Goal: Task Accomplishment & Management: Complete application form

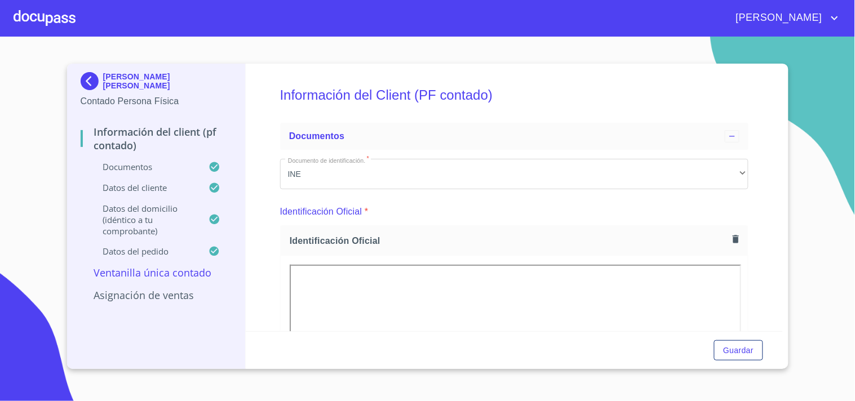
scroll to position [711, 0]
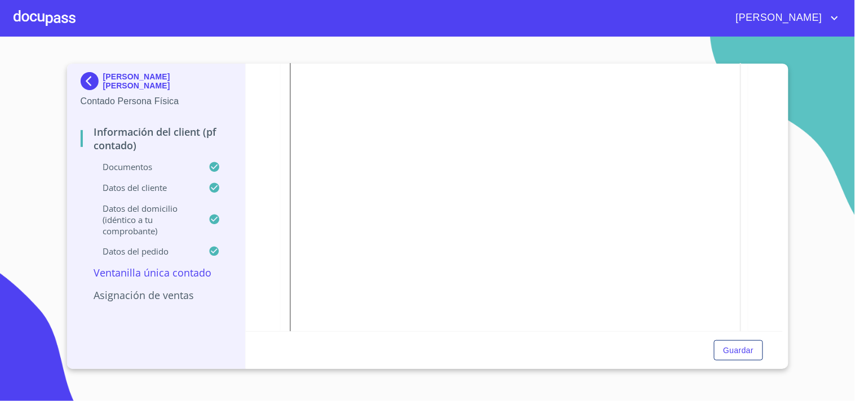
click at [87, 74] on img at bounding box center [92, 81] width 23 height 18
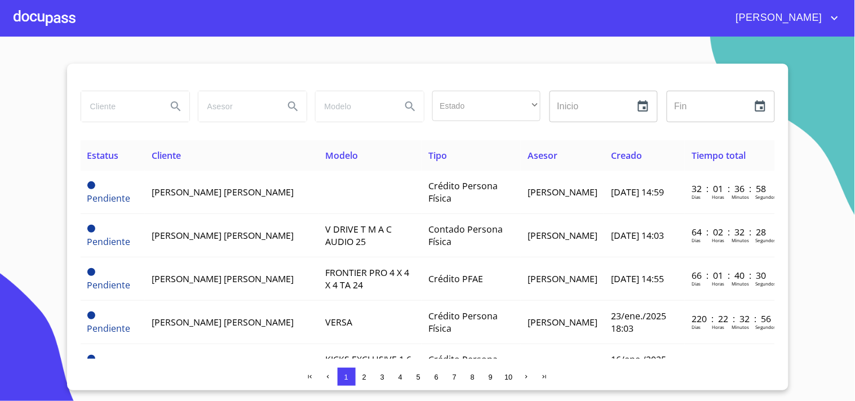
click at [367, 376] on span "2" at bounding box center [364, 376] width 9 height 9
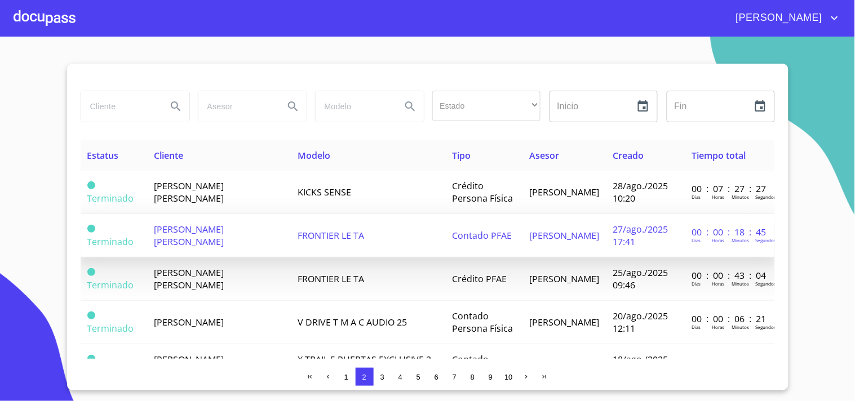
click at [205, 226] on span "[PERSON_NAME] [PERSON_NAME]" at bounding box center [189, 235] width 70 height 25
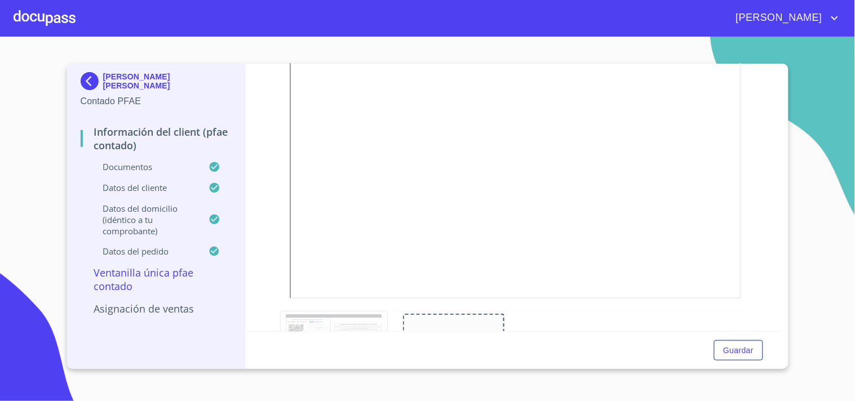
scroll to position [938, 0]
click at [770, 72] on div "Información del Client (PFAE contado) Documentos Documento de identificación.  …" at bounding box center [514, 198] width 537 height 268
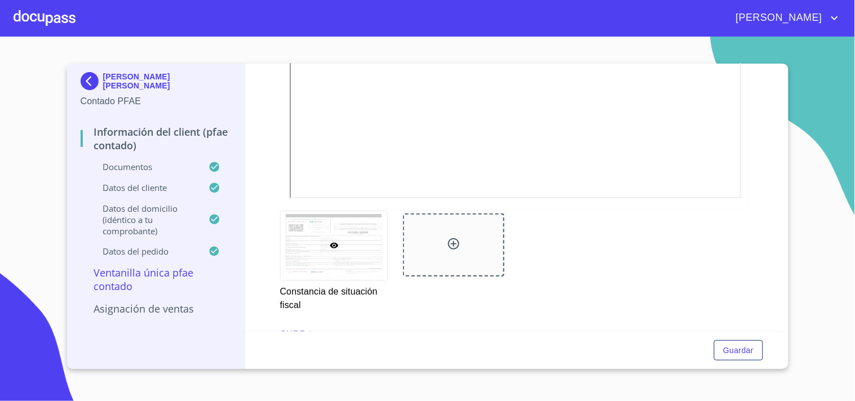
scroll to position [1064, 0]
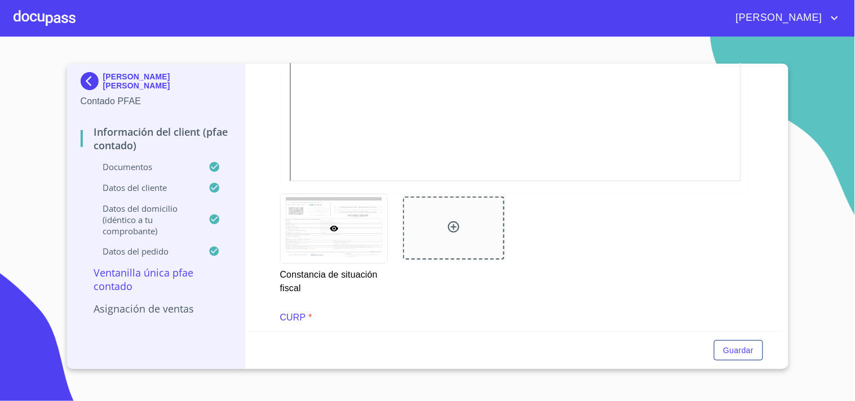
click at [88, 74] on img at bounding box center [92, 81] width 23 height 18
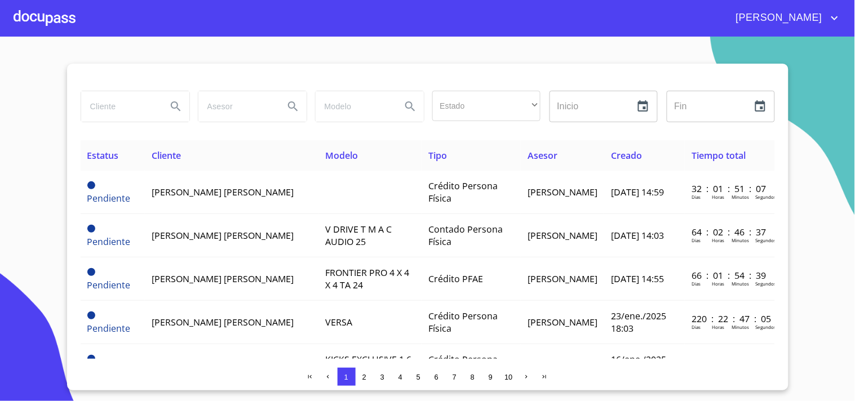
click at [362, 375] on span "2" at bounding box center [364, 377] width 4 height 8
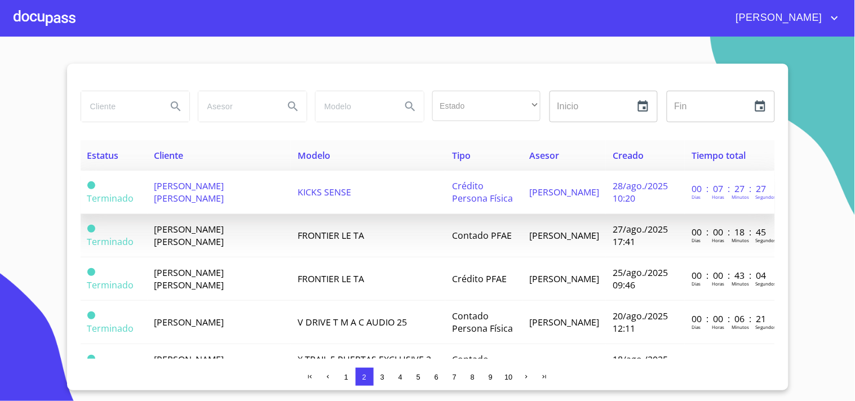
click at [184, 195] on span "[PERSON_NAME] [PERSON_NAME]" at bounding box center [189, 192] width 70 height 25
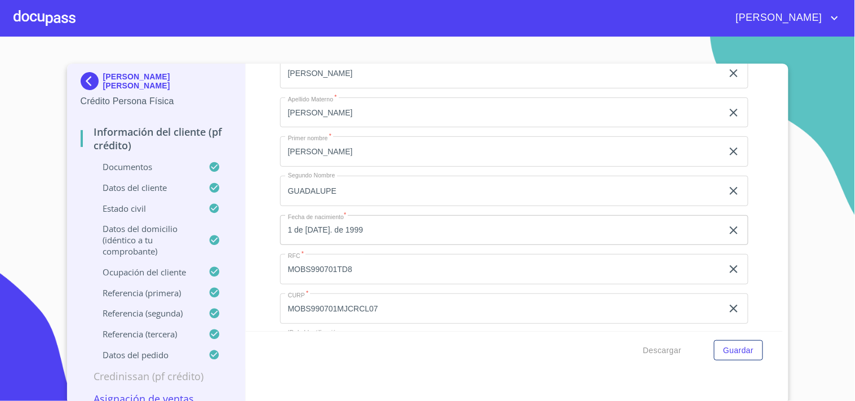
scroll to position [3685, 0]
click at [41, 17] on div at bounding box center [45, 18] width 62 height 36
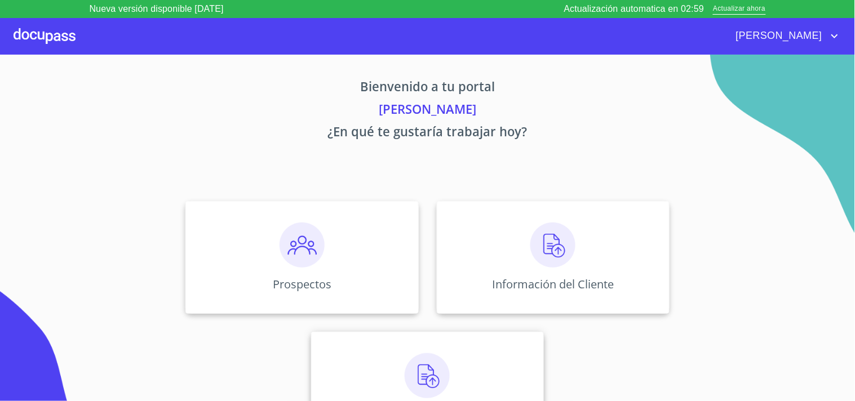
click at [419, 367] on img at bounding box center [426, 375] width 45 height 45
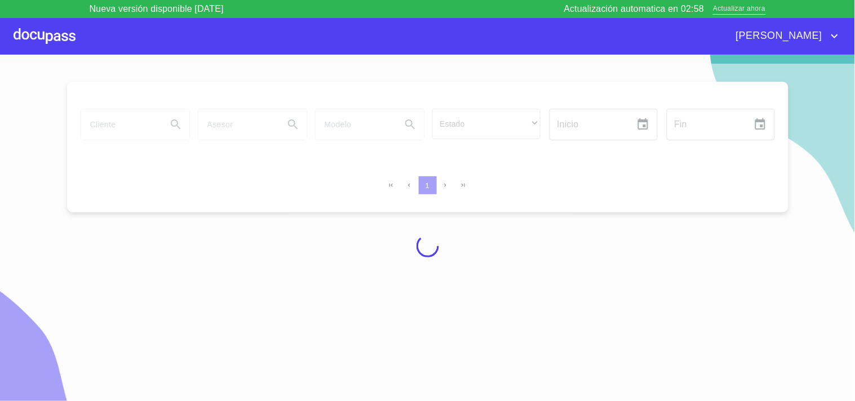
click at [727, 10] on span "Actualizar ahora" at bounding box center [739, 9] width 52 height 12
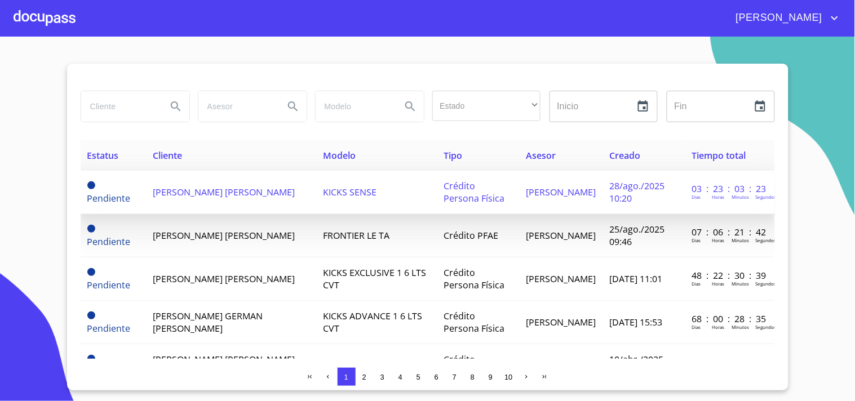
click at [233, 186] on span "[PERSON_NAME] [PERSON_NAME]" at bounding box center [224, 192] width 142 height 12
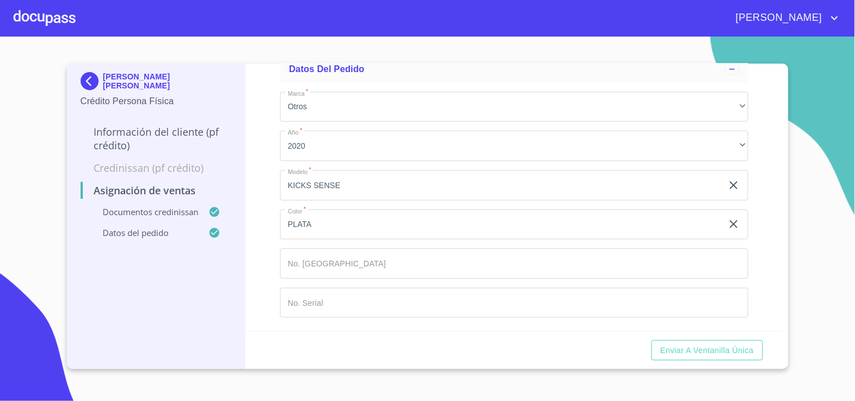
scroll to position [778, 0]
click at [474, 201] on input "Marca   *" at bounding box center [501, 185] width 442 height 30
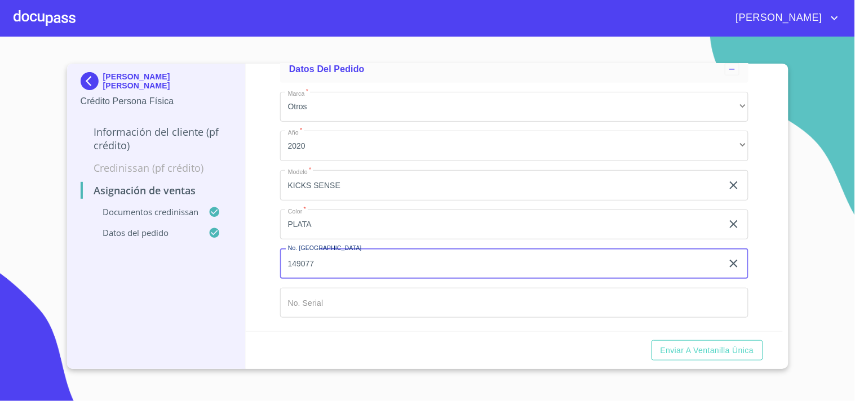
type input "149077"
click at [424, 201] on input "Marca   *" at bounding box center [501, 185] width 442 height 30
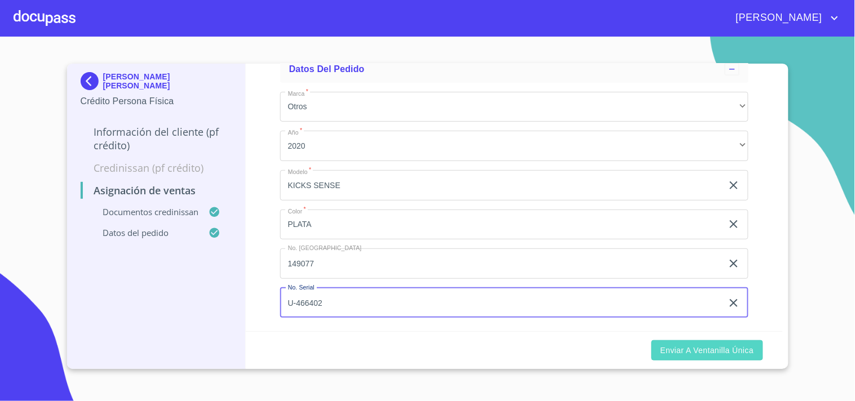
type input "U-466402"
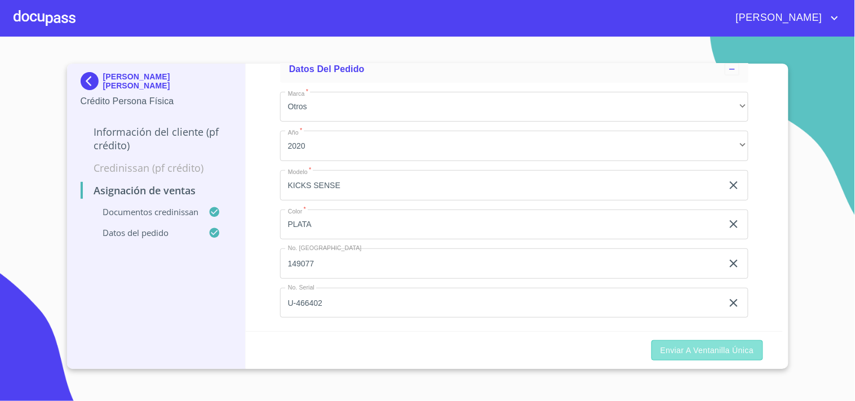
click at [713, 353] on span "Enviar a Ventanilla única" at bounding box center [707, 351] width 94 height 14
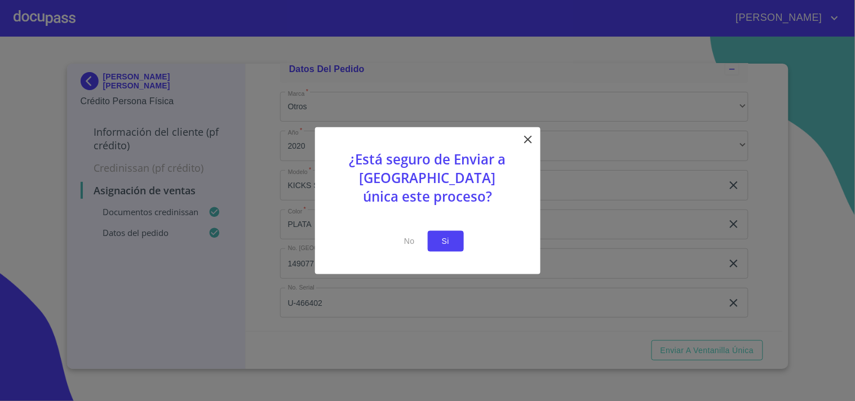
click at [458, 238] on button "Si" at bounding box center [446, 241] width 36 height 21
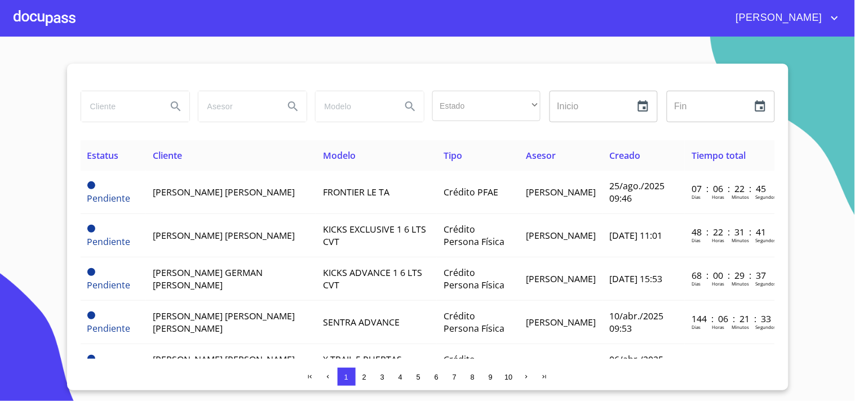
click at [60, 7] on div at bounding box center [45, 18] width 62 height 36
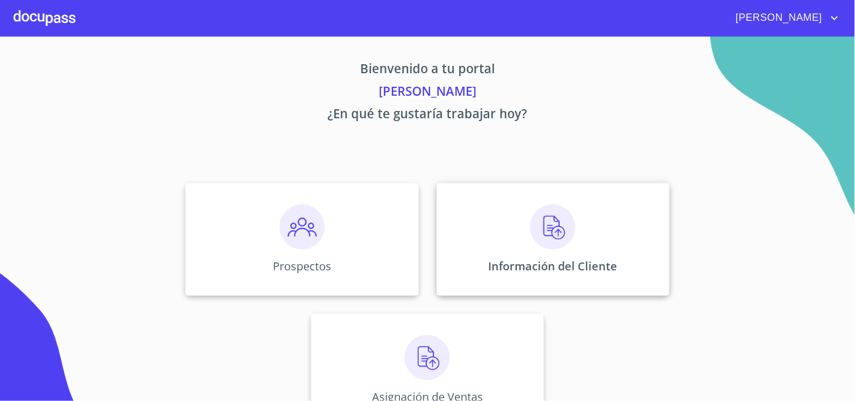
click at [530, 231] on img at bounding box center [552, 226] width 45 height 45
